Goal: Information Seeking & Learning: Learn about a topic

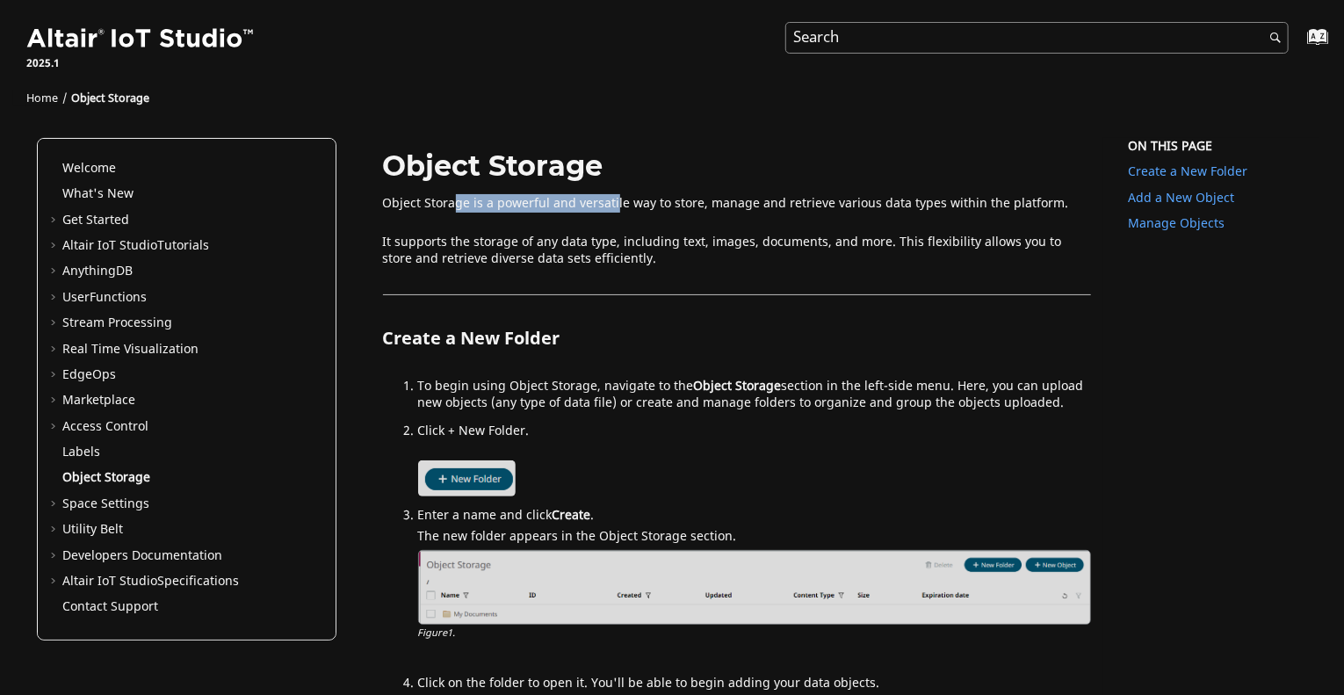
drag, startPoint x: 447, startPoint y: 207, endPoint x: 648, endPoint y: 210, distance: 201.2
click at [606, 210] on p "Object Storage is a powerful and versatile way to store, manage and retrieve va…" at bounding box center [737, 204] width 709 height 18
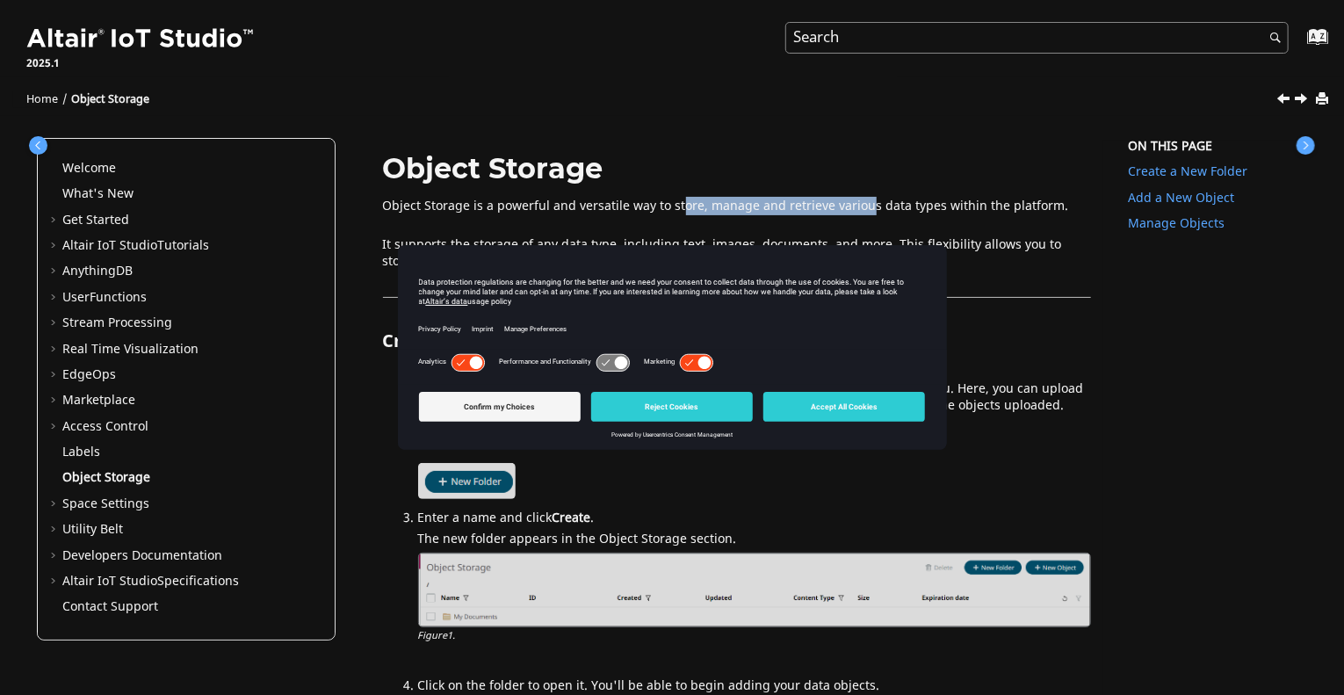
drag, startPoint x: 682, startPoint y: 208, endPoint x: 833, endPoint y: 206, distance: 151.1
click at [833, 206] on p "Object Storage is a powerful and versatile way to store, manage and retrieve va…" at bounding box center [737, 207] width 709 height 18
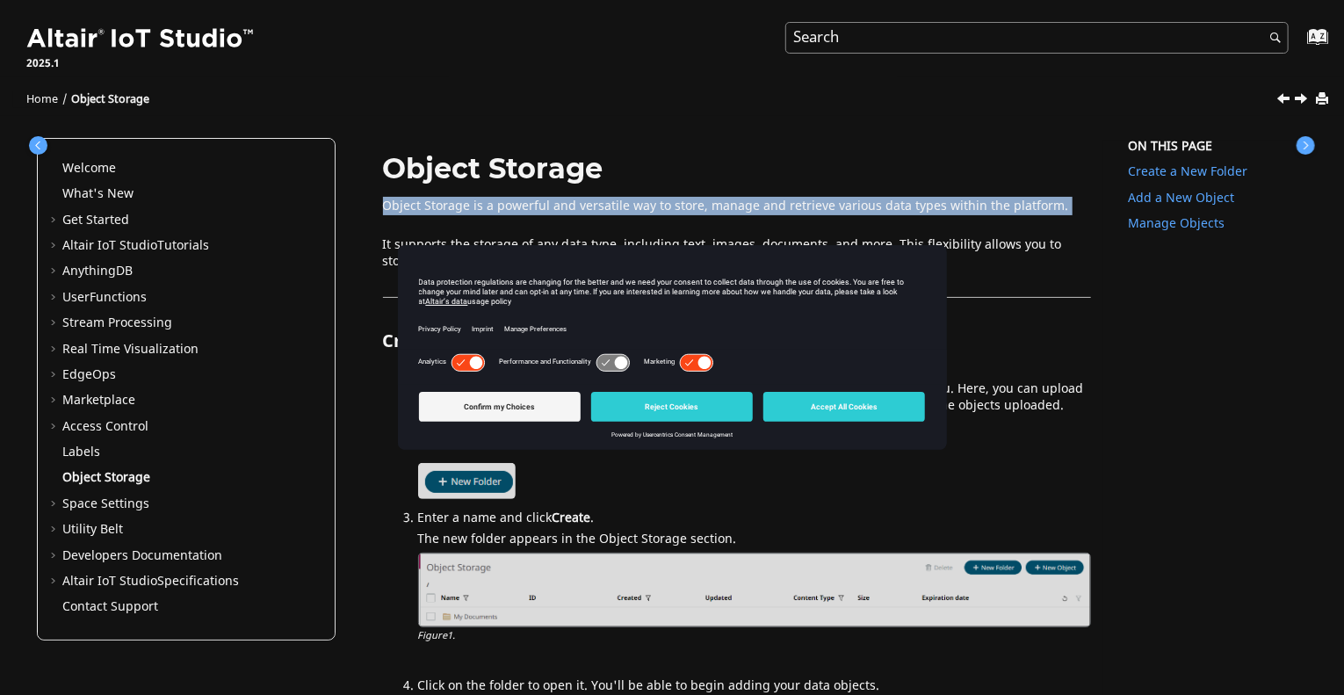
click at [833, 206] on p "Object Storage is a powerful and versatile way to store, manage and retrieve va…" at bounding box center [737, 207] width 709 height 18
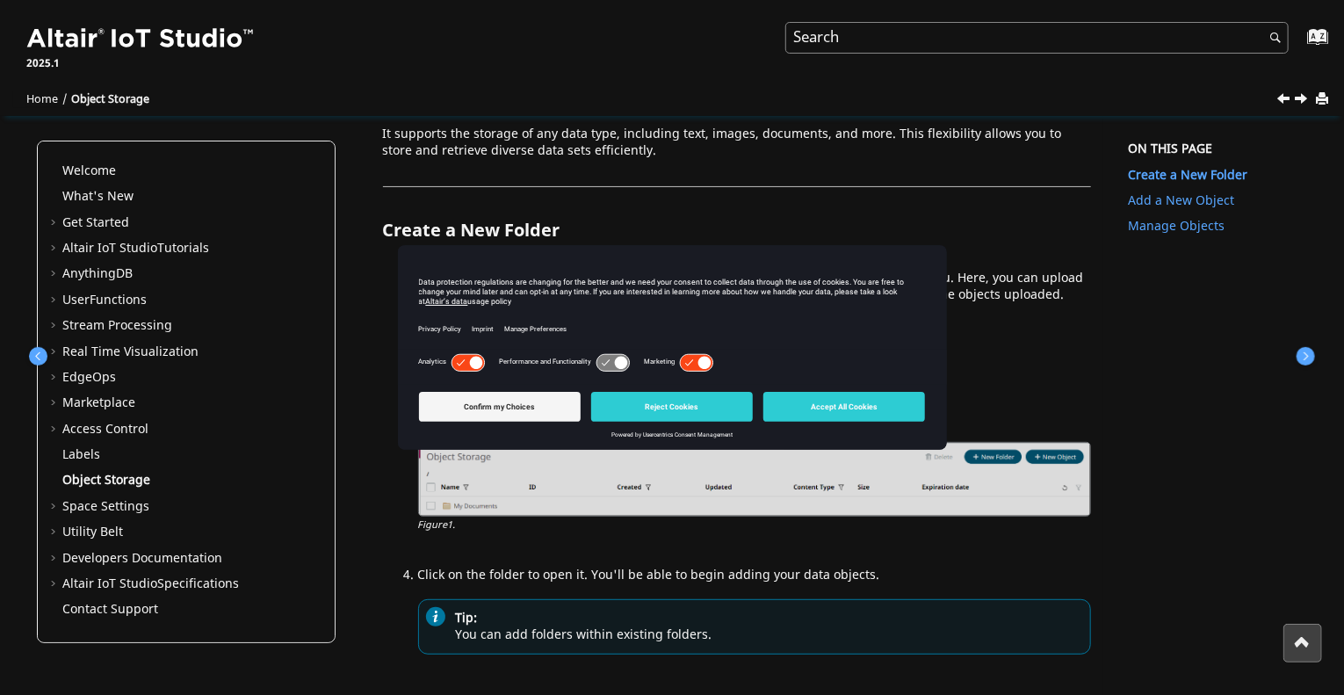
scroll to position [351, 0]
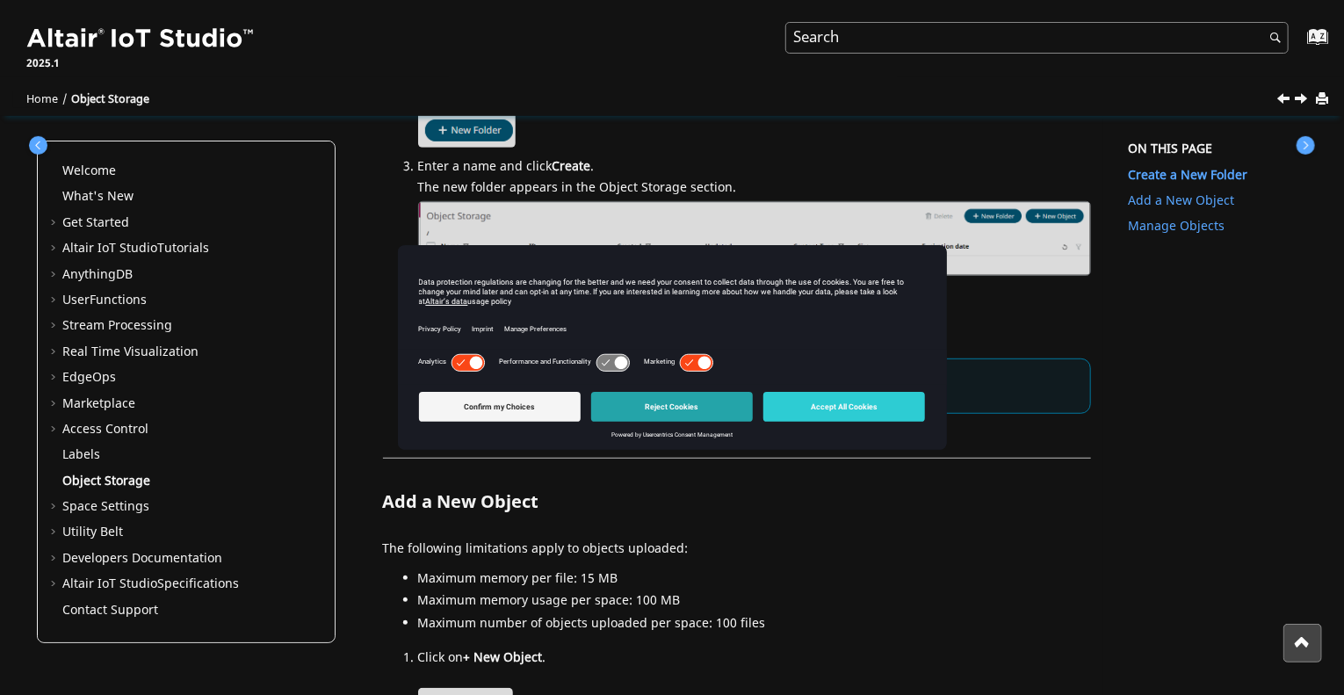
click at [688, 406] on button "Reject Cookies" at bounding box center [672, 407] width 162 height 30
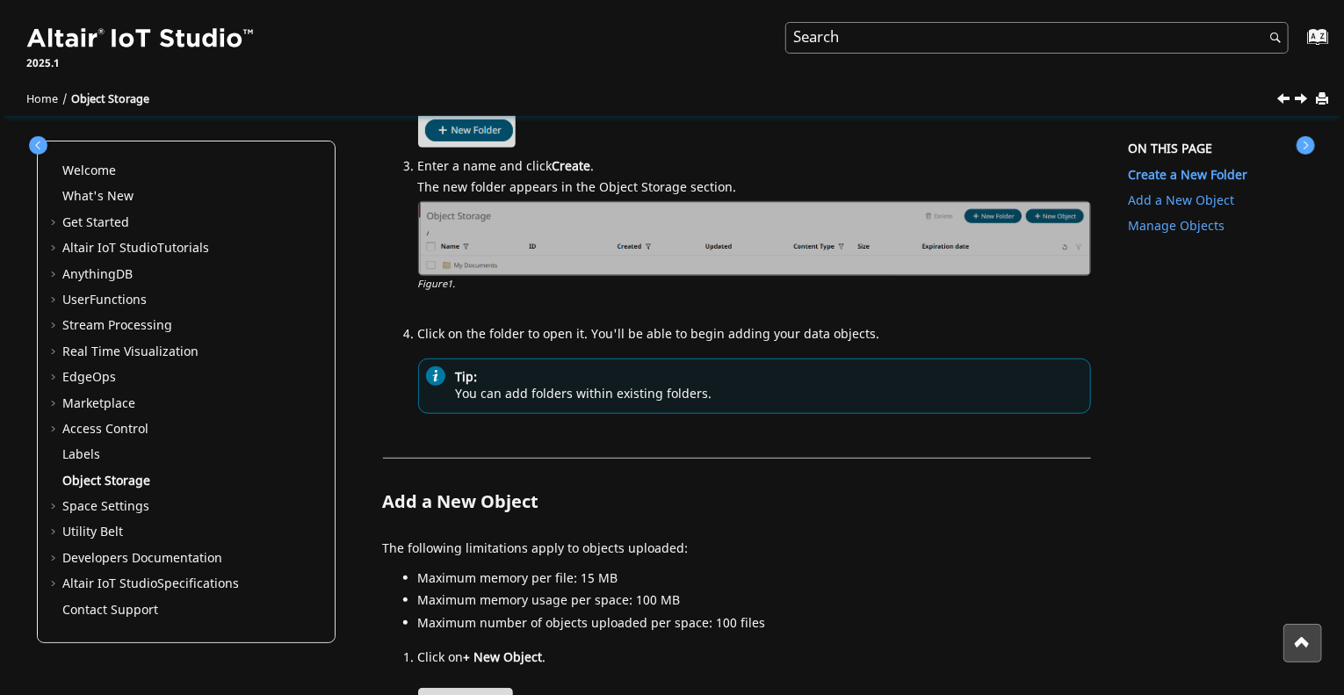
click at [751, 249] on img at bounding box center [755, 238] width 674 height 75
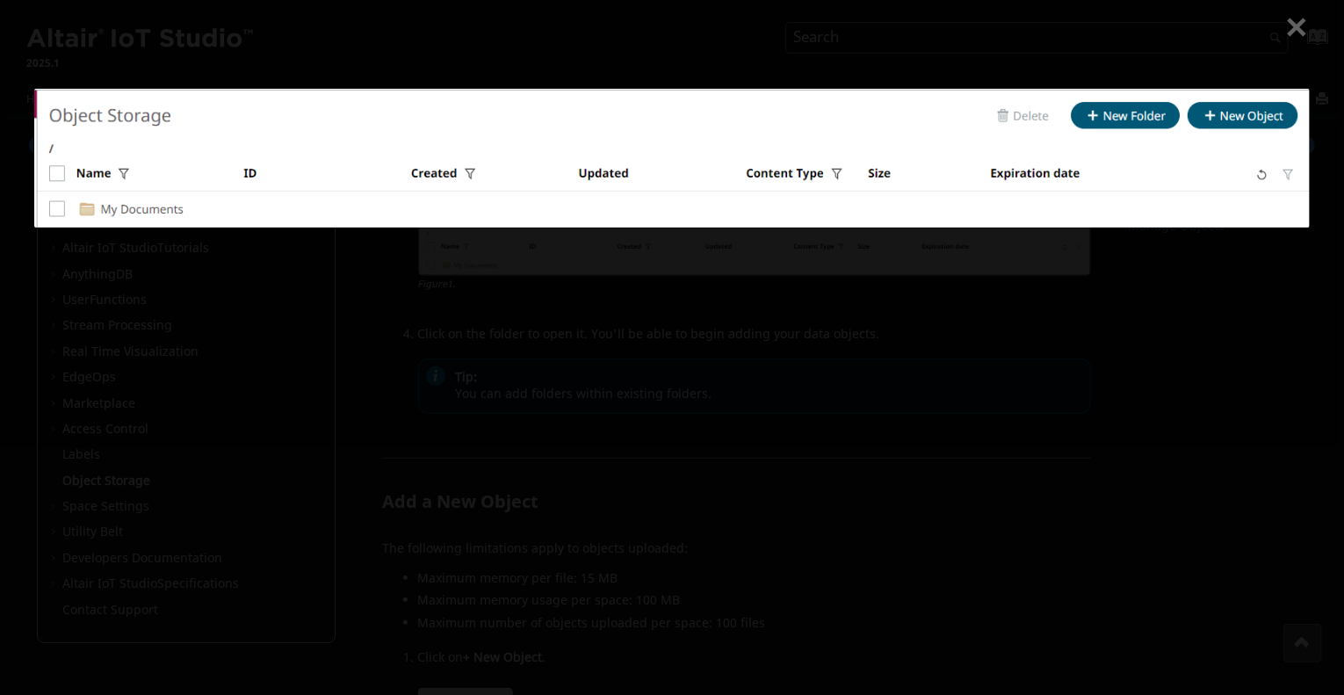
click at [755, 18] on div at bounding box center [672, 347] width 1344 height 695
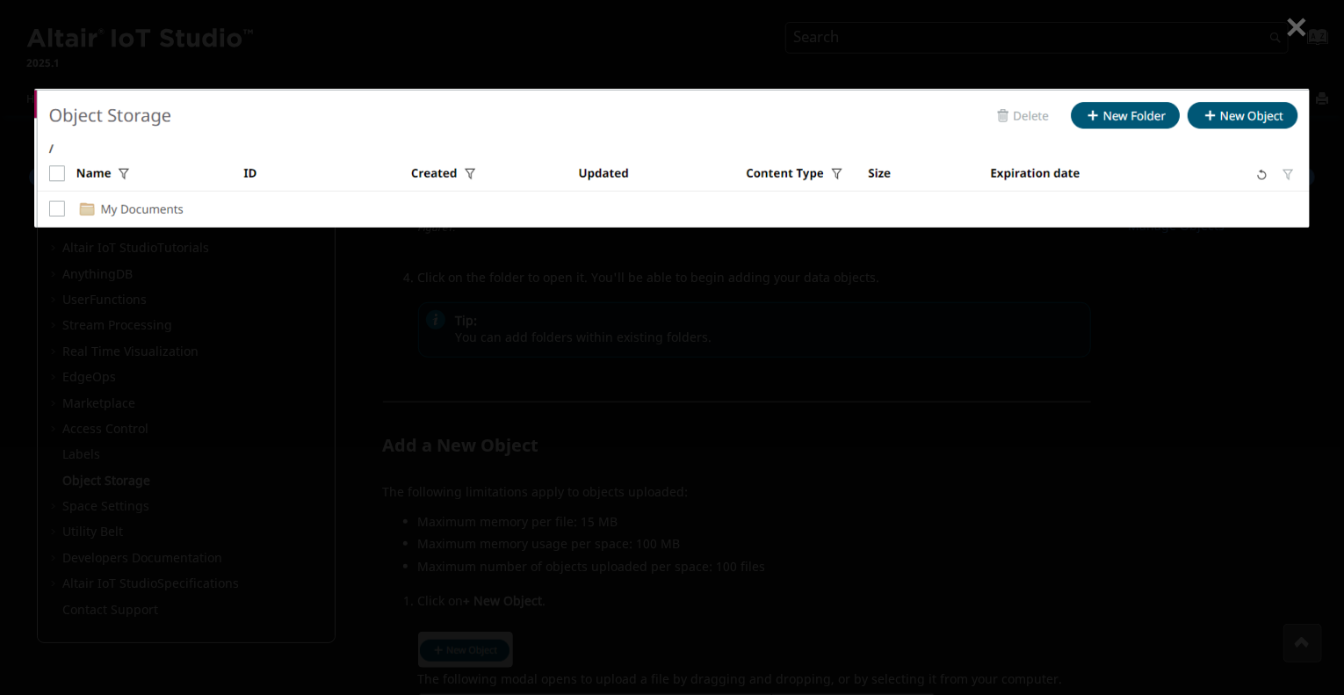
scroll to position [439, 0]
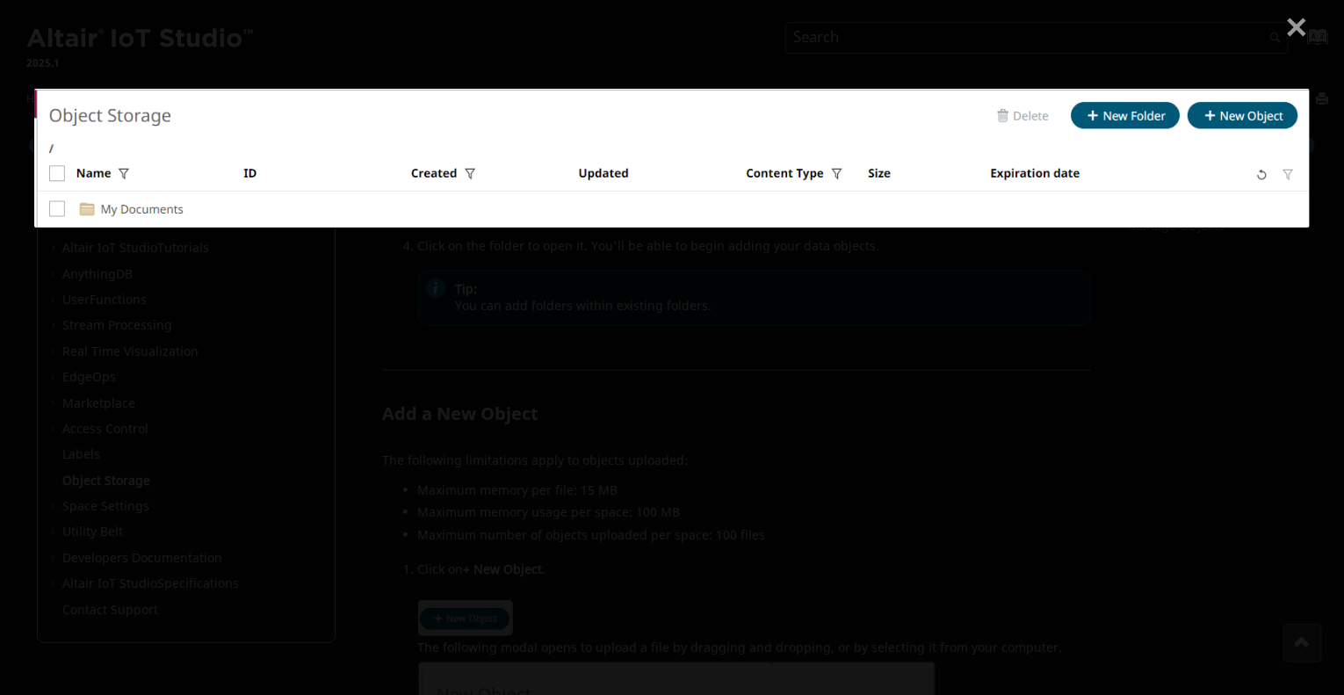
click at [1298, 25] on span at bounding box center [1300, 29] width 26 height 32
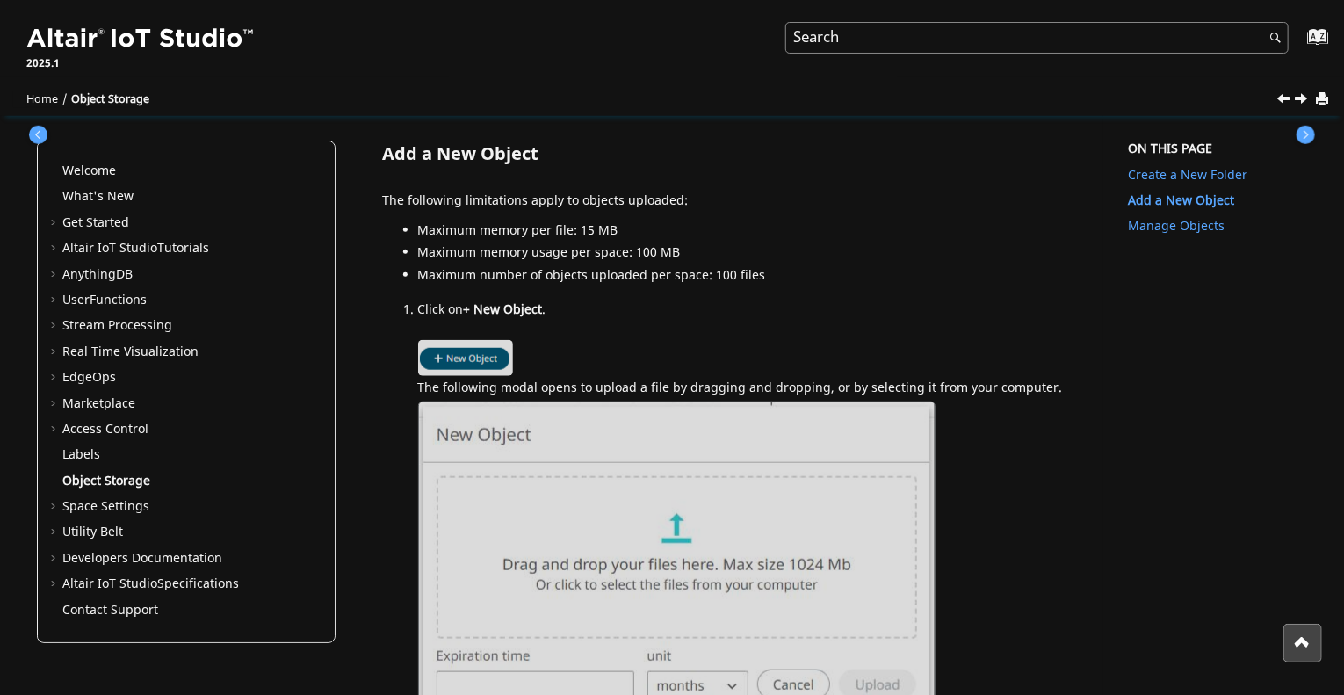
scroll to position [703, 0]
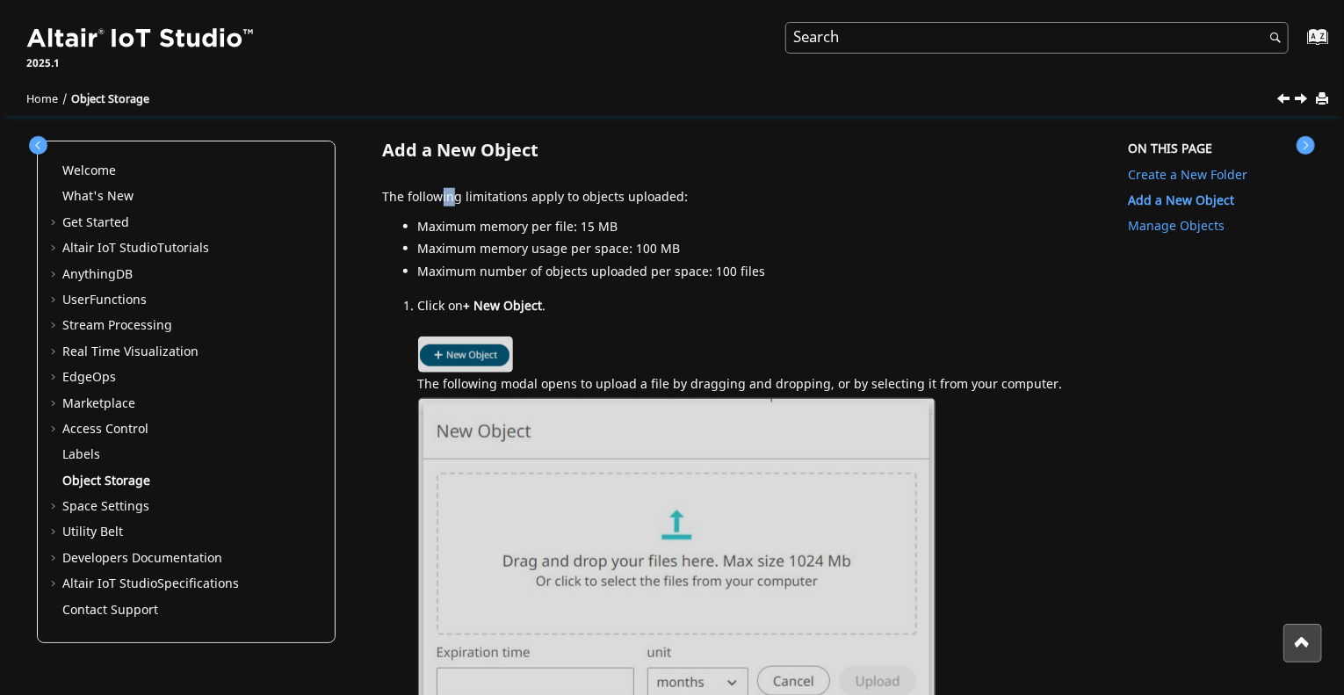
drag, startPoint x: 439, startPoint y: 195, endPoint x: 454, endPoint y: 210, distance: 21.1
click at [453, 199] on p "The following limitations apply to objects uploaded:" at bounding box center [737, 198] width 709 height 18
drag, startPoint x: 453, startPoint y: 228, endPoint x: 482, endPoint y: 231, distance: 29.2
click at [482, 231] on li "Maximum memory per file: 15 MB" at bounding box center [755, 230] width 674 height 23
drag, startPoint x: 473, startPoint y: 249, endPoint x: 494, endPoint y: 253, distance: 20.5
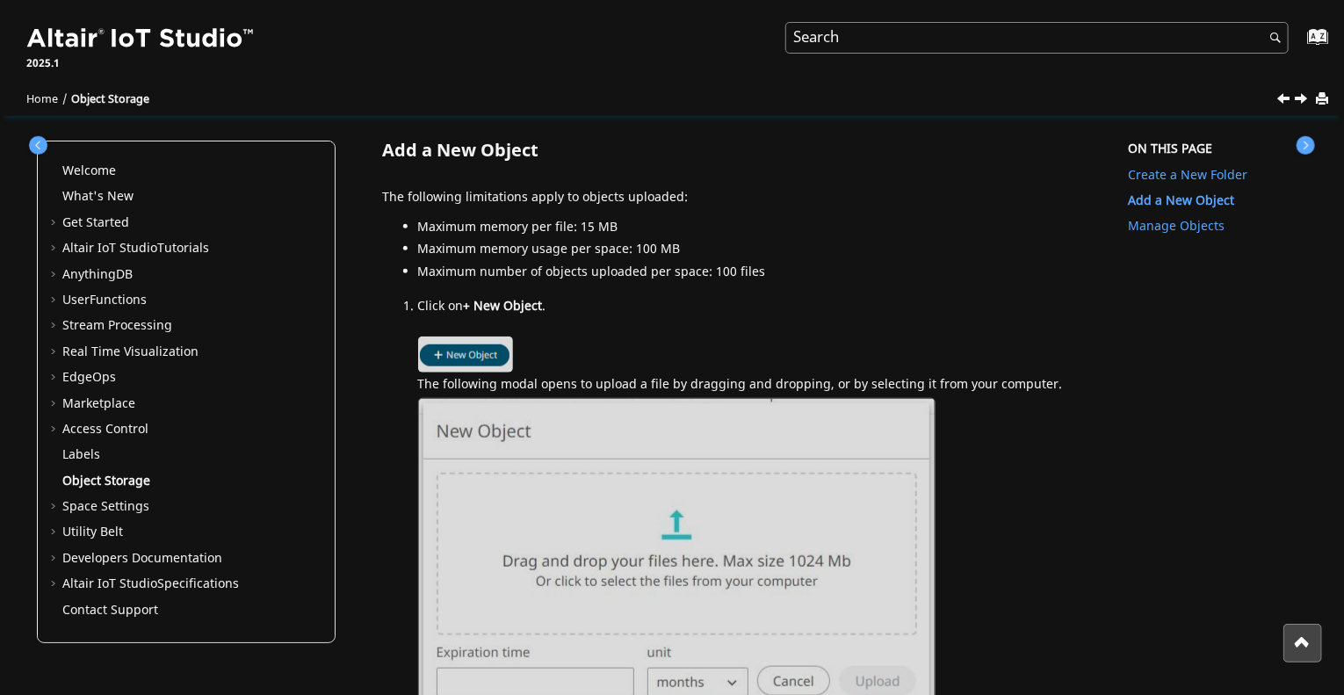
click at [490, 251] on li "Maximum memory usage per space: 100 MB" at bounding box center [755, 252] width 674 height 23
drag, startPoint x: 490, startPoint y: 274, endPoint x: 557, endPoint y: 275, distance: 66.8
click at [552, 275] on li "Maximum number of objects uploaded per space: 100 files" at bounding box center [755, 275] width 674 height 23
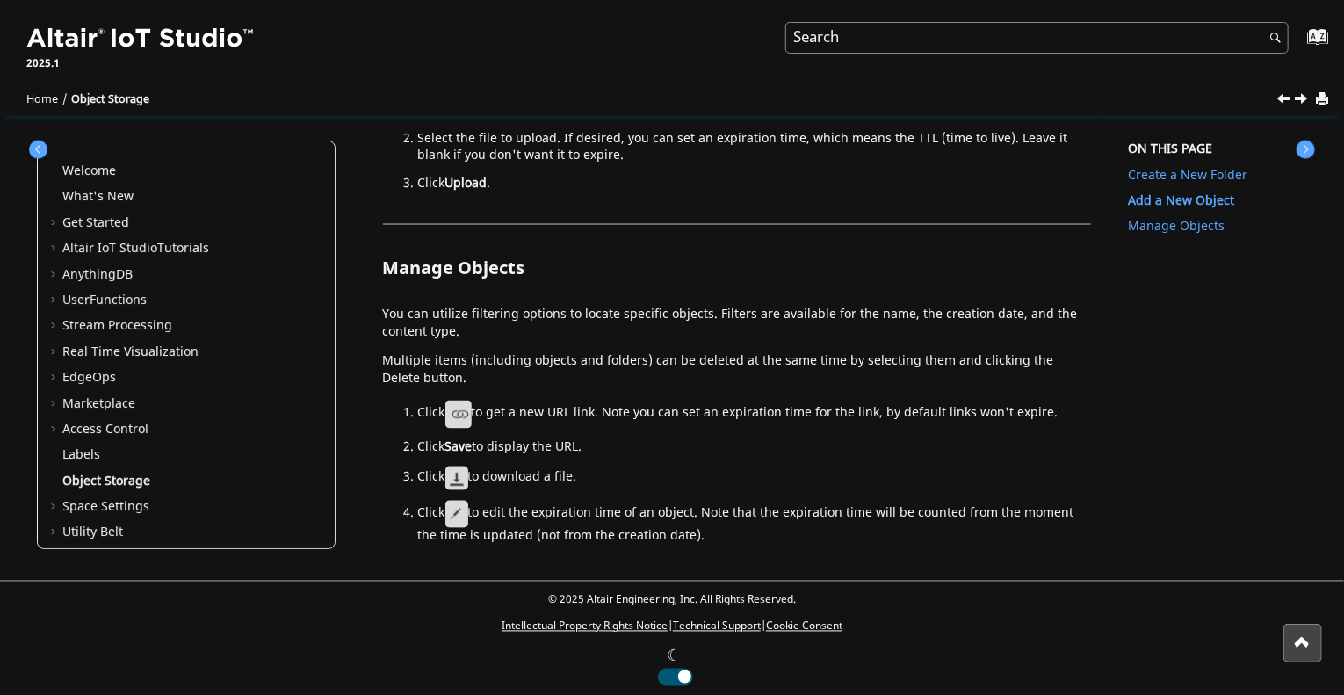
scroll to position [1367, 0]
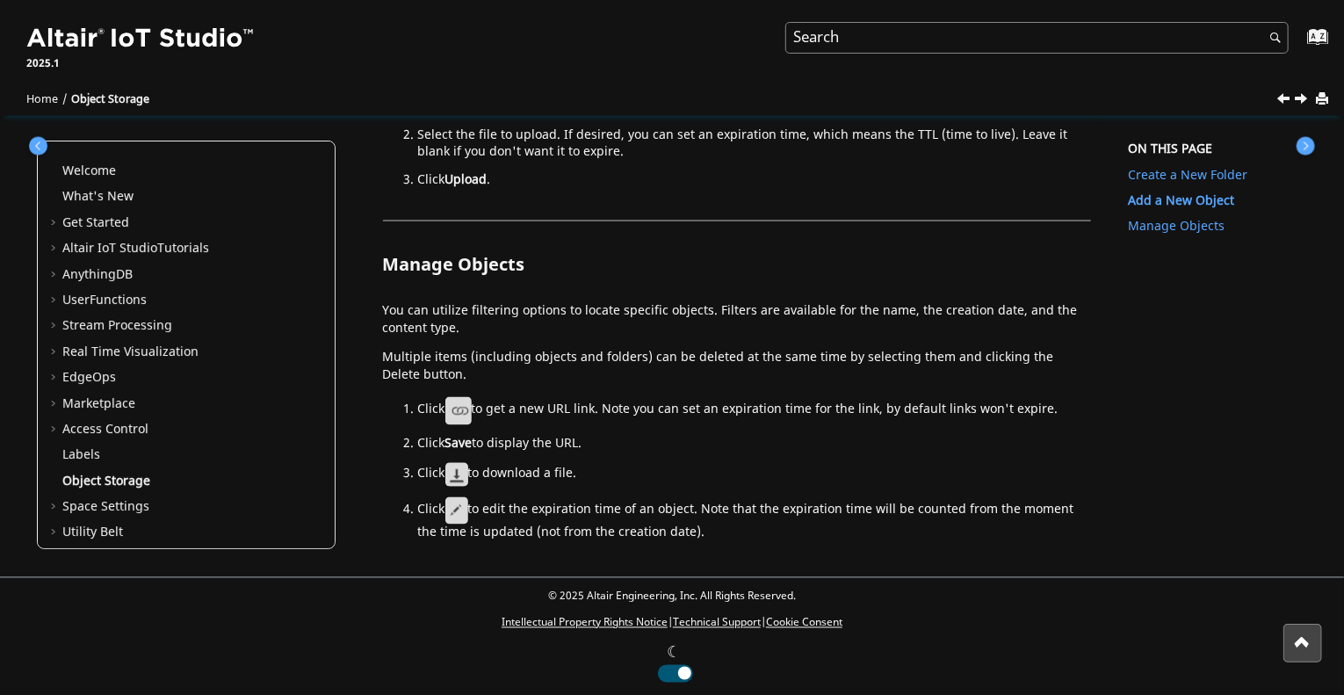
drag, startPoint x: 500, startPoint y: 468, endPoint x: 638, endPoint y: 470, distance: 137.9
click at [627, 470] on li "Click to download a file." at bounding box center [755, 477] width 674 height 29
click at [638, 470] on li "Click to download a file." at bounding box center [755, 477] width 674 height 29
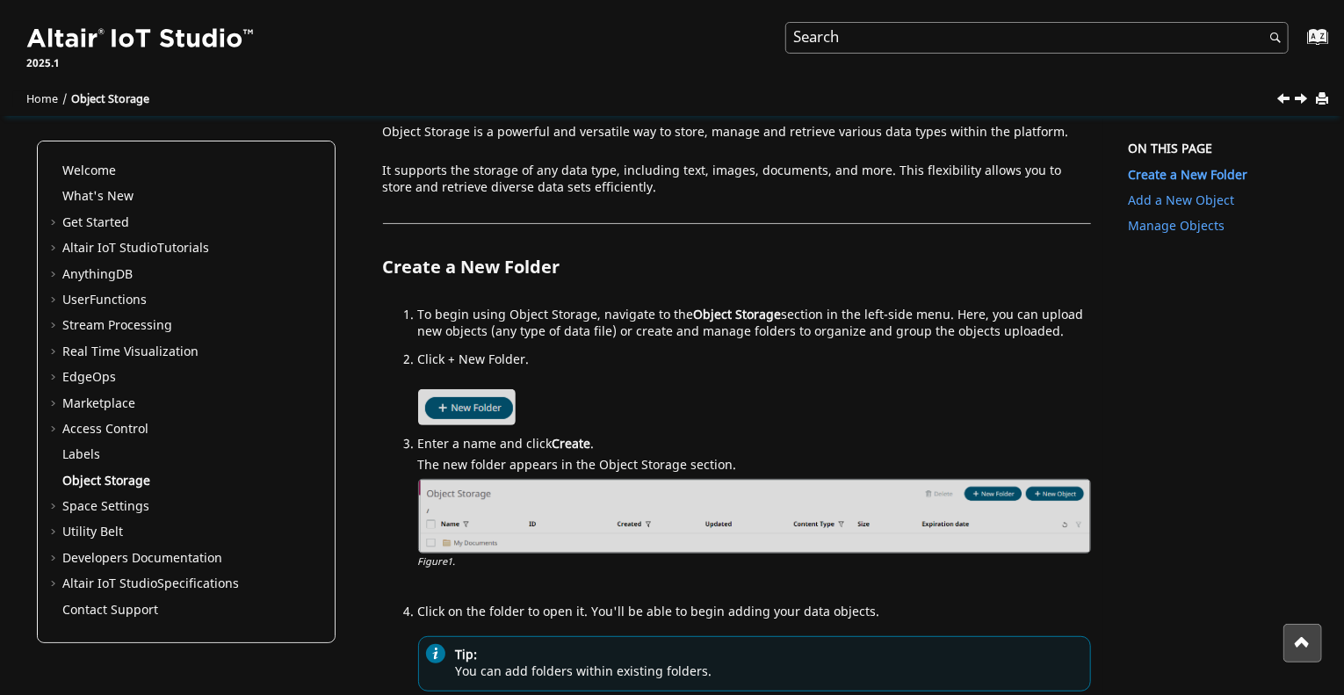
scroll to position [0, 0]
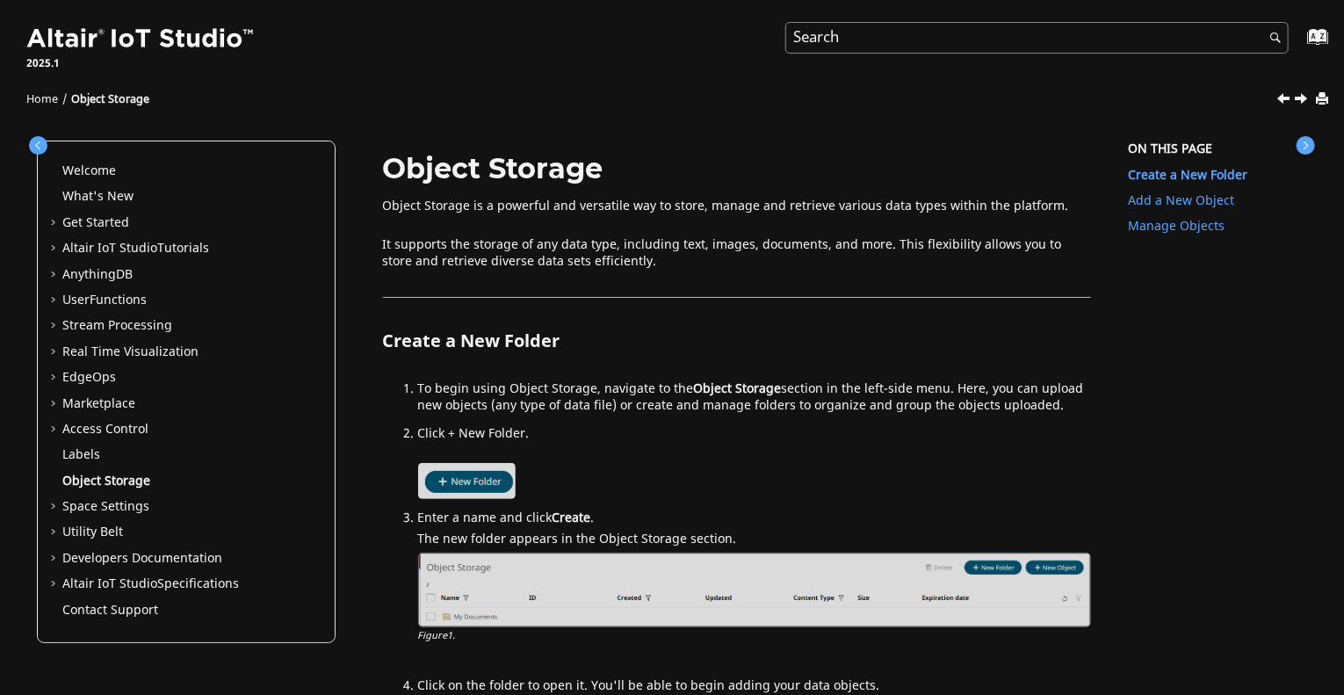
click at [45, 271] on div "Welcome What's New View new features for Altair IoT Studio 's latest release. G…" at bounding box center [186, 391] width 297 height 501
click at [48, 275] on span "Table of Contents" at bounding box center [55, 275] width 14 height 18
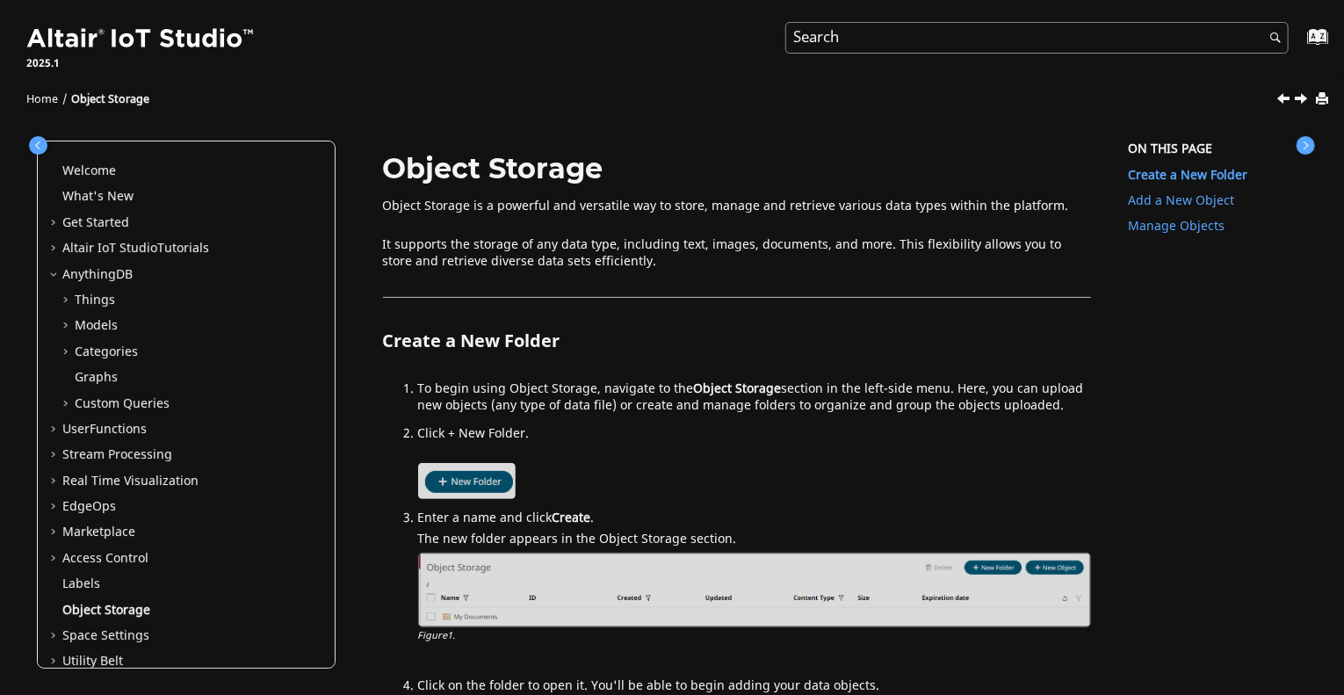
click at [62, 325] on span "Table of Contents" at bounding box center [68, 326] width 14 height 18
click at [134, 343] on link "Create a Model" at bounding box center [130, 352] width 86 height 18
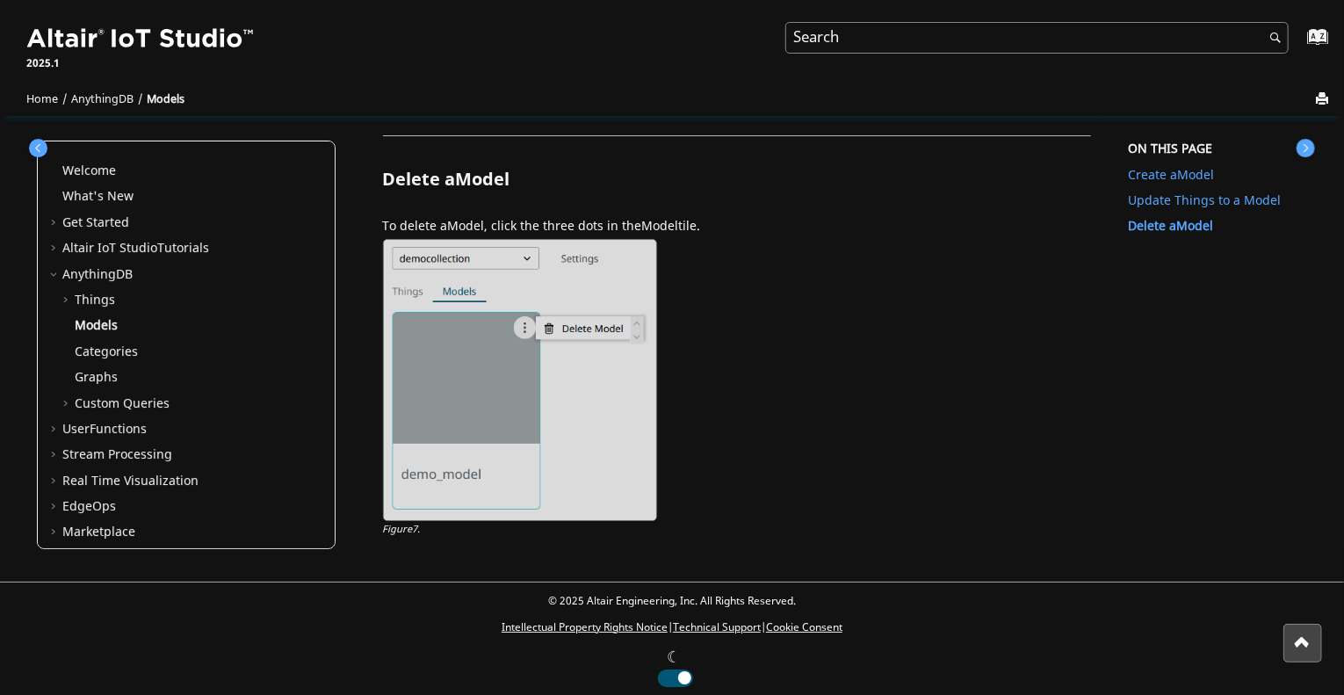
scroll to position [3025, 0]
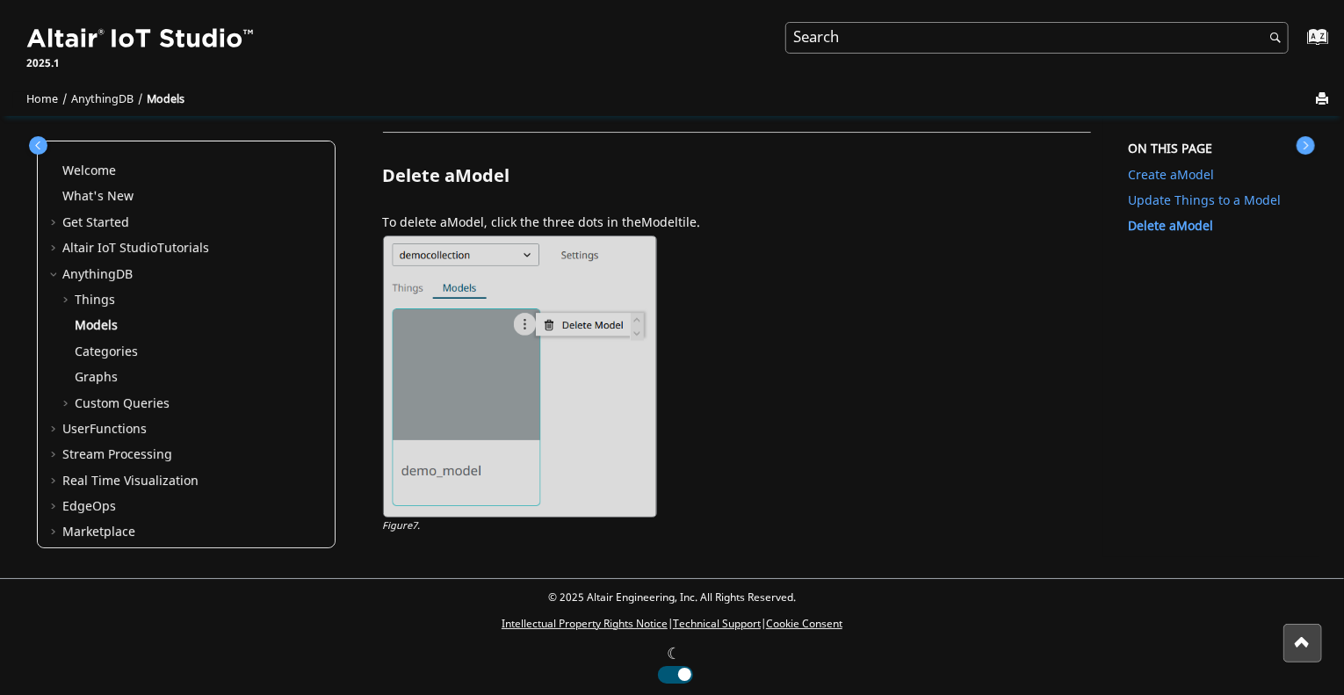
drag, startPoint x: 1000, startPoint y: 430, endPoint x: 991, endPoint y: 315, distance: 115.4
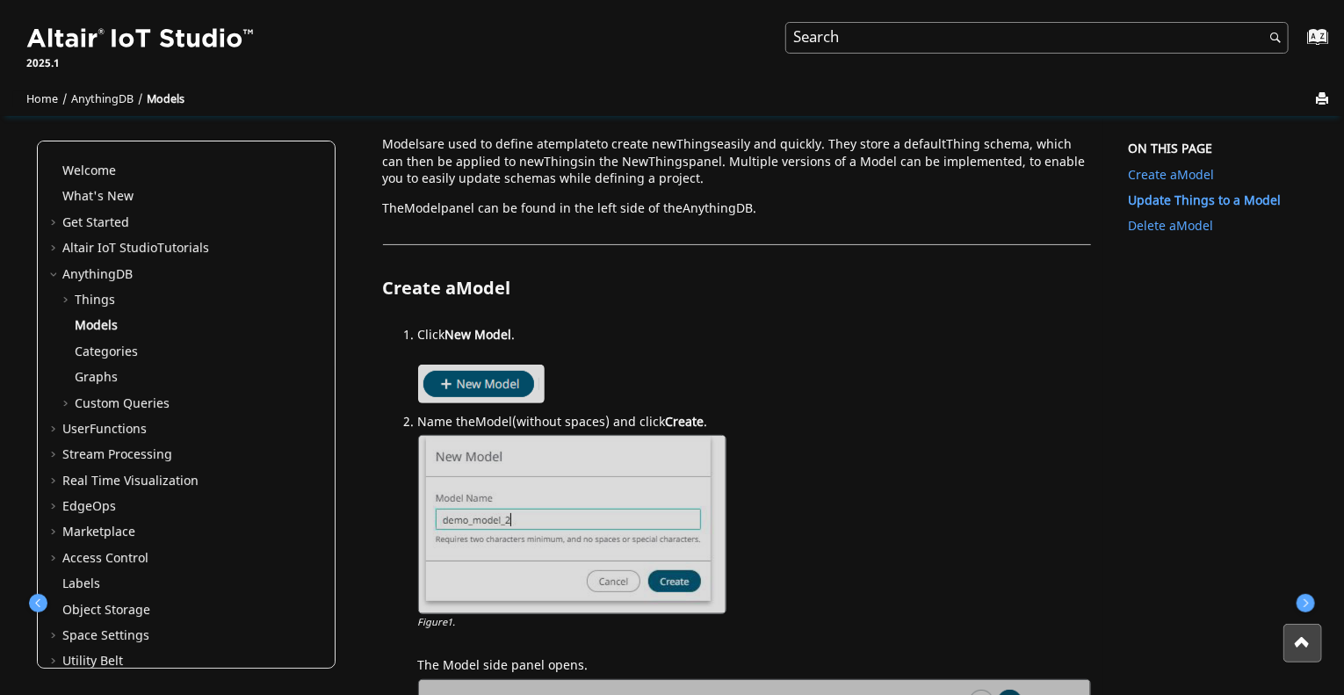
scroll to position [0, 0]
